Goal: Navigation & Orientation: Find specific page/section

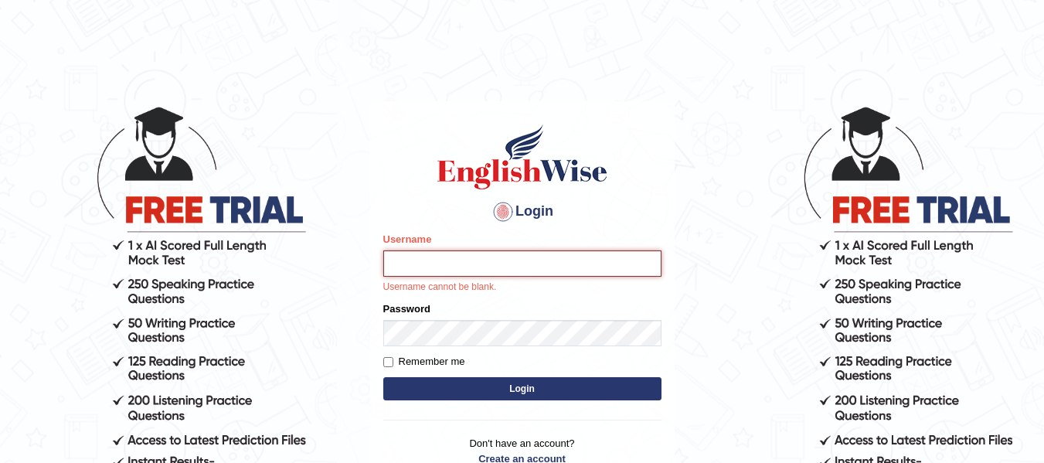
click at [513, 263] on input "Username" at bounding box center [522, 263] width 278 height 26
type input "[DEMOGRAPHIC_DATA]"
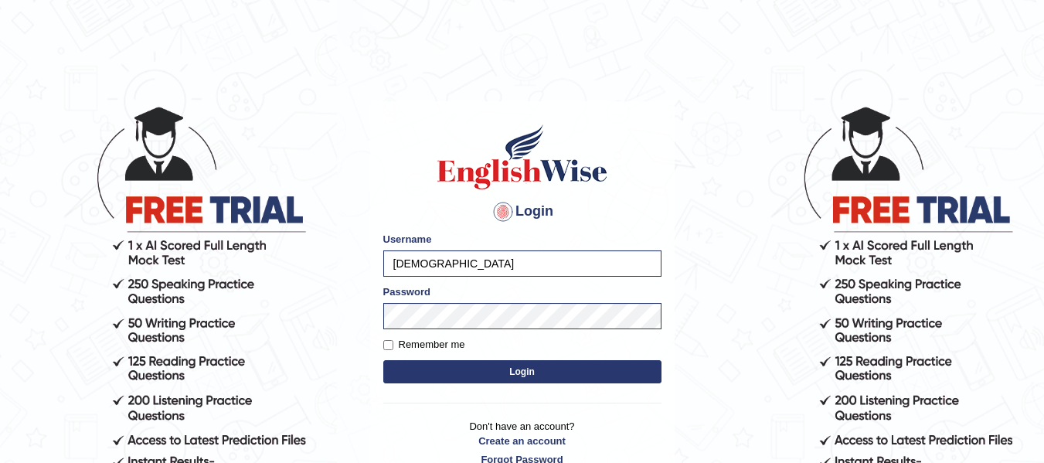
click at [528, 364] on button "Login" at bounding box center [522, 371] width 278 height 23
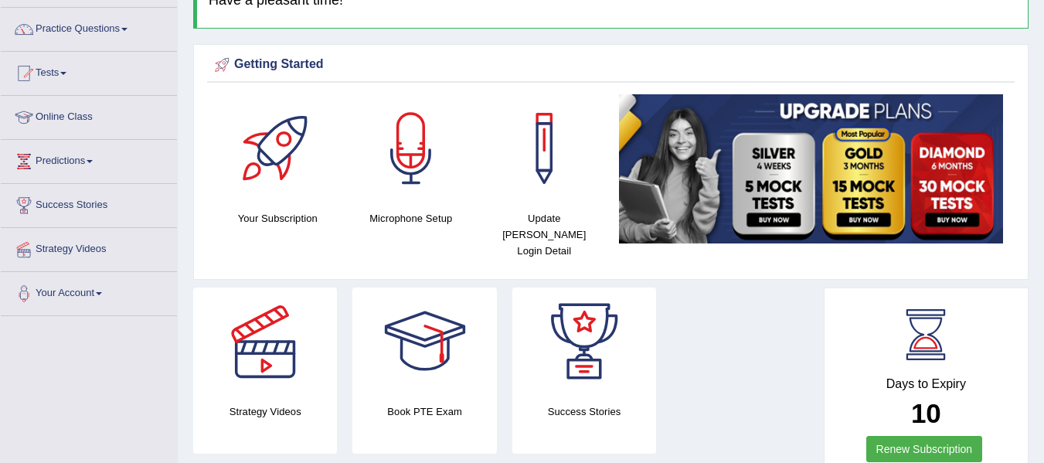
scroll to position [115, 0]
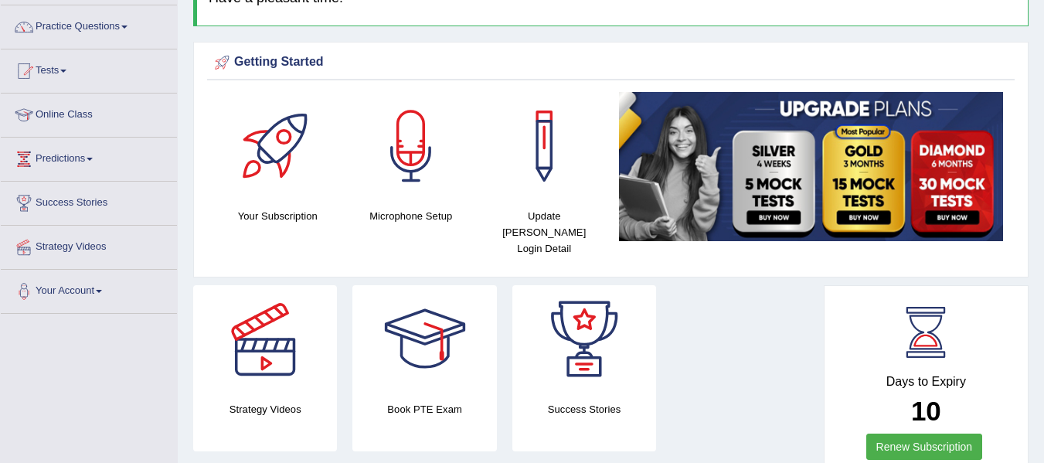
click at [90, 118] on link "Online Class" at bounding box center [89, 112] width 176 height 39
